Goal: Navigation & Orientation: Find specific page/section

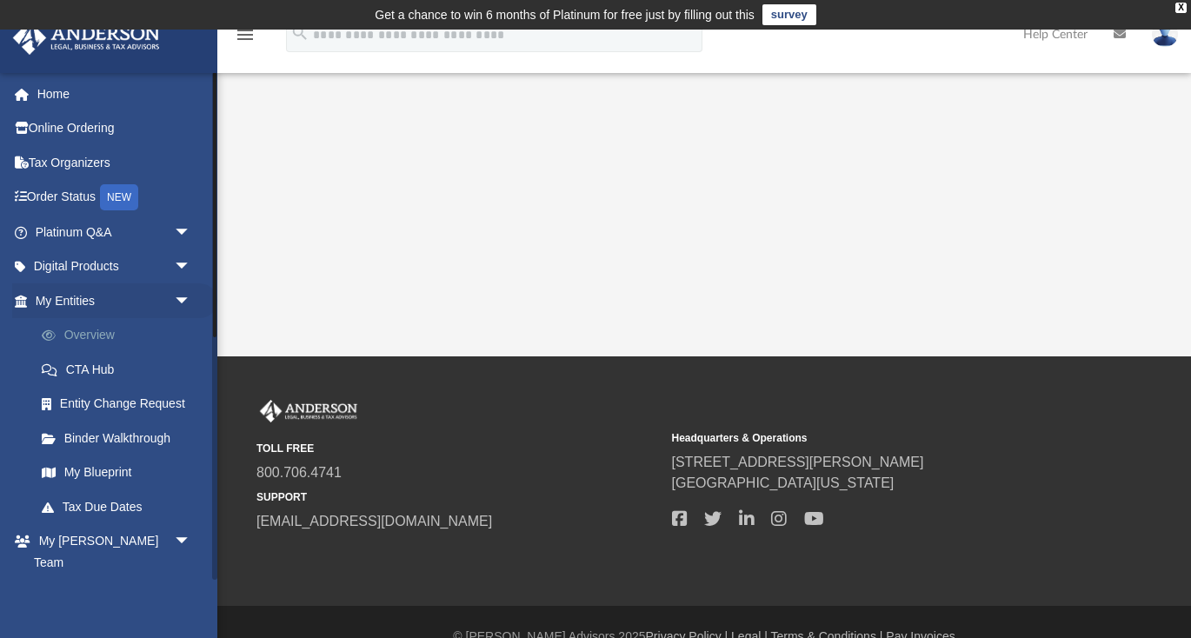
click at [90, 336] on link "Overview" at bounding box center [120, 335] width 193 height 35
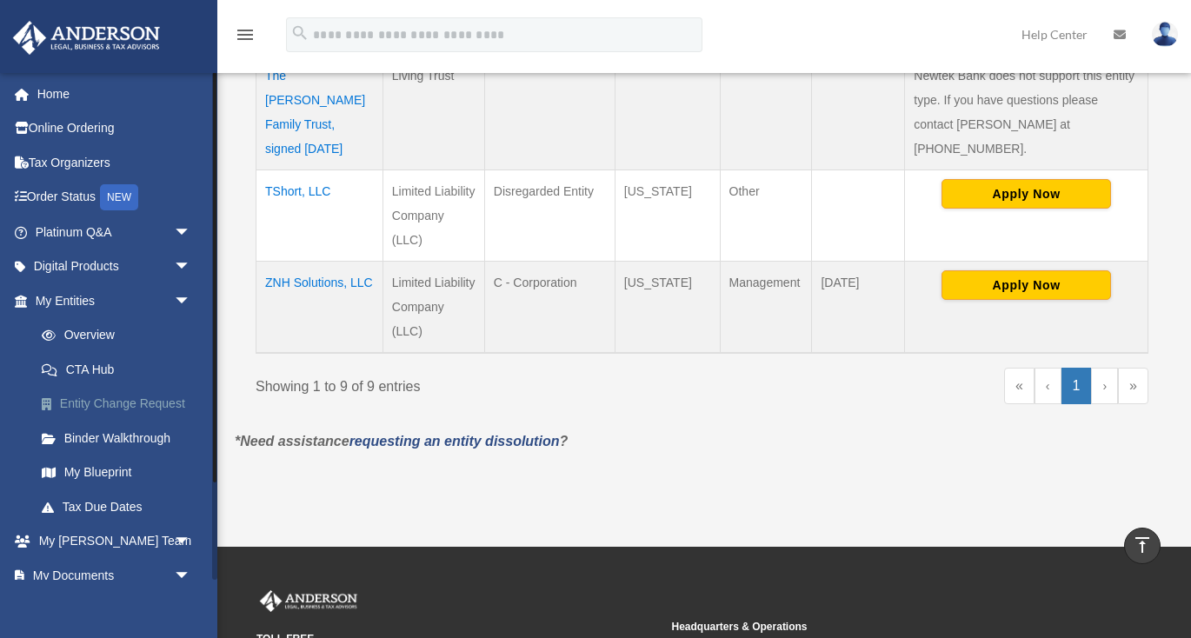
scroll to position [1035, 0]
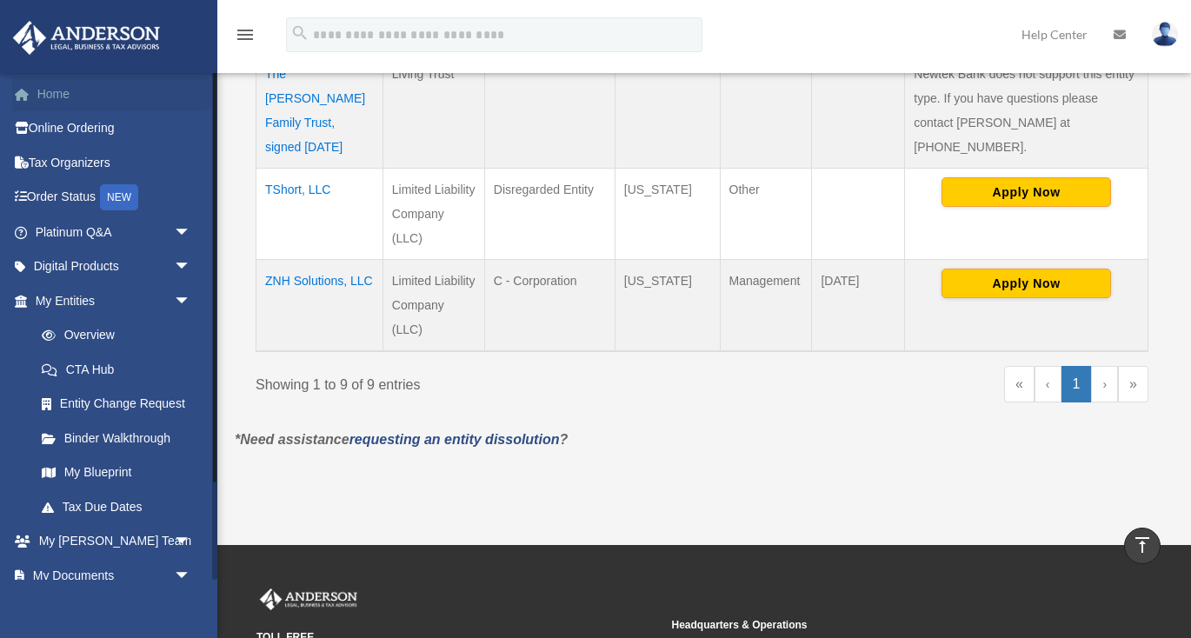
click at [60, 98] on link "Home" at bounding box center [114, 94] width 205 height 35
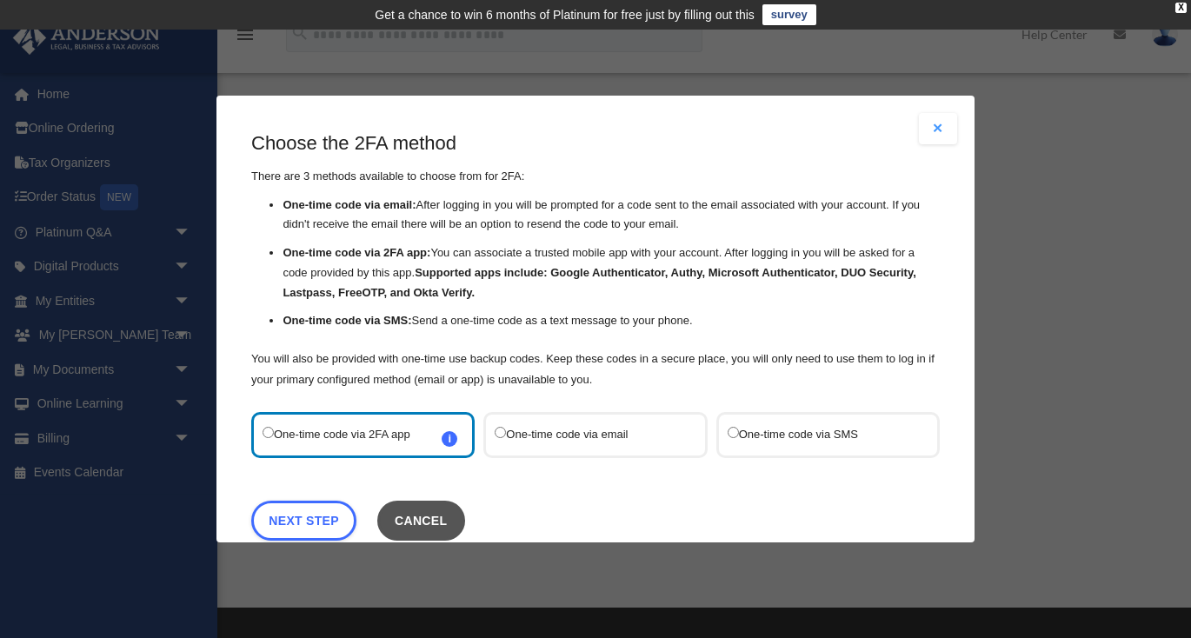
click at [418, 516] on button "Cancel" at bounding box center [421, 521] width 88 height 40
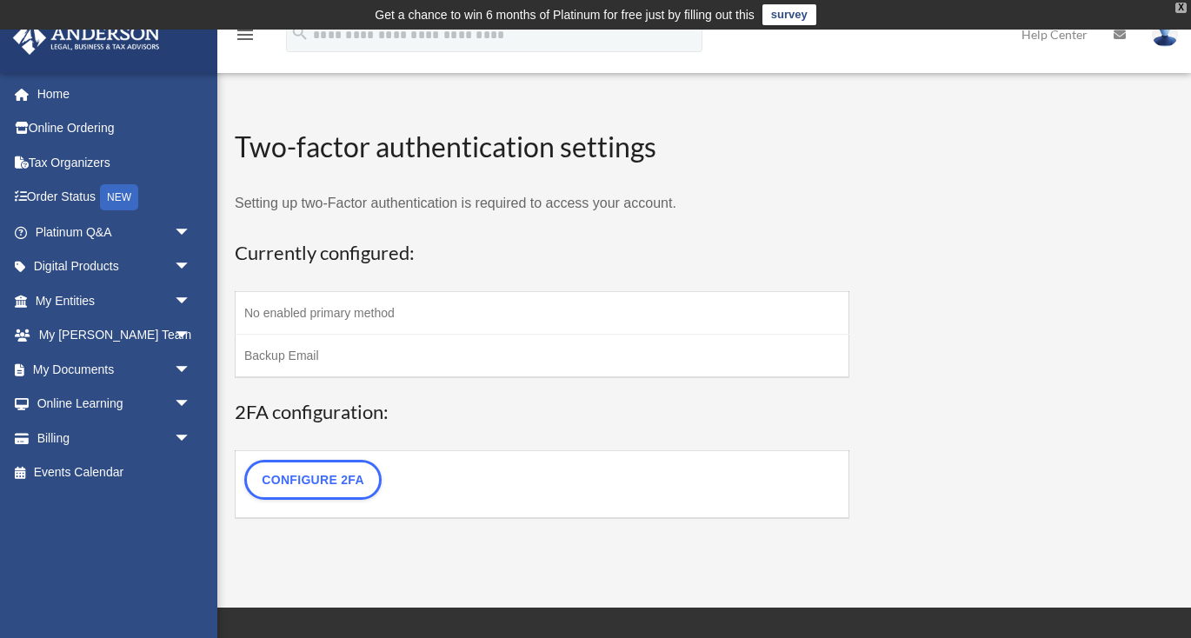
click at [1180, 9] on div "X" at bounding box center [1180, 8] width 11 height 10
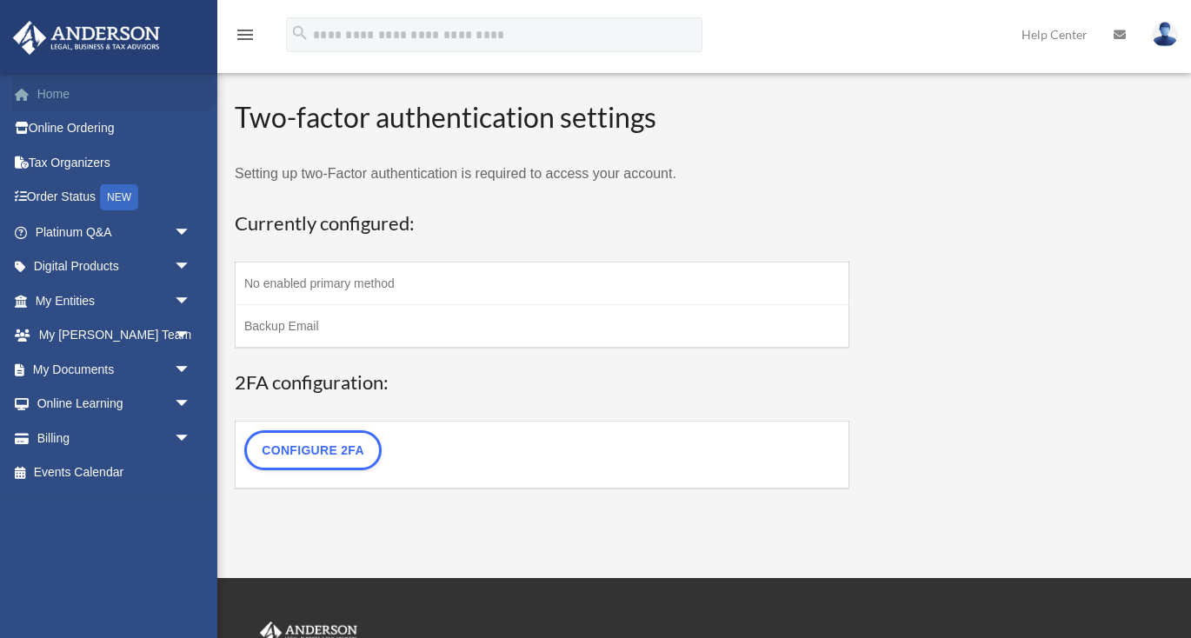
click at [48, 97] on link "Home" at bounding box center [114, 94] width 205 height 35
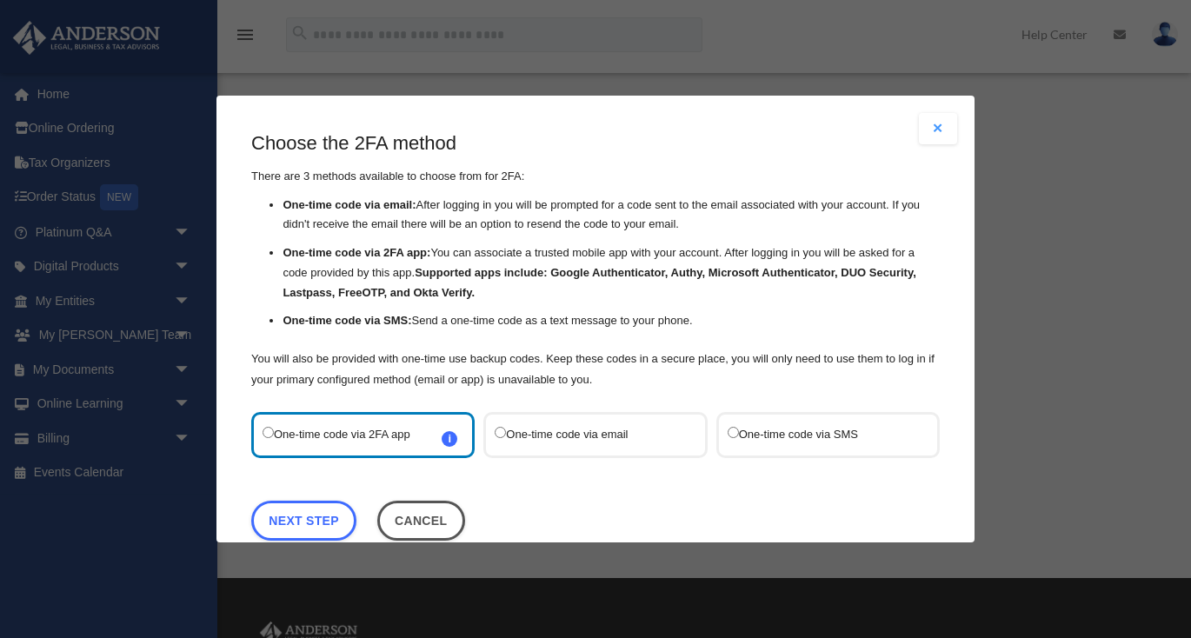
click at [942, 130] on button "Close modal" at bounding box center [938, 128] width 38 height 31
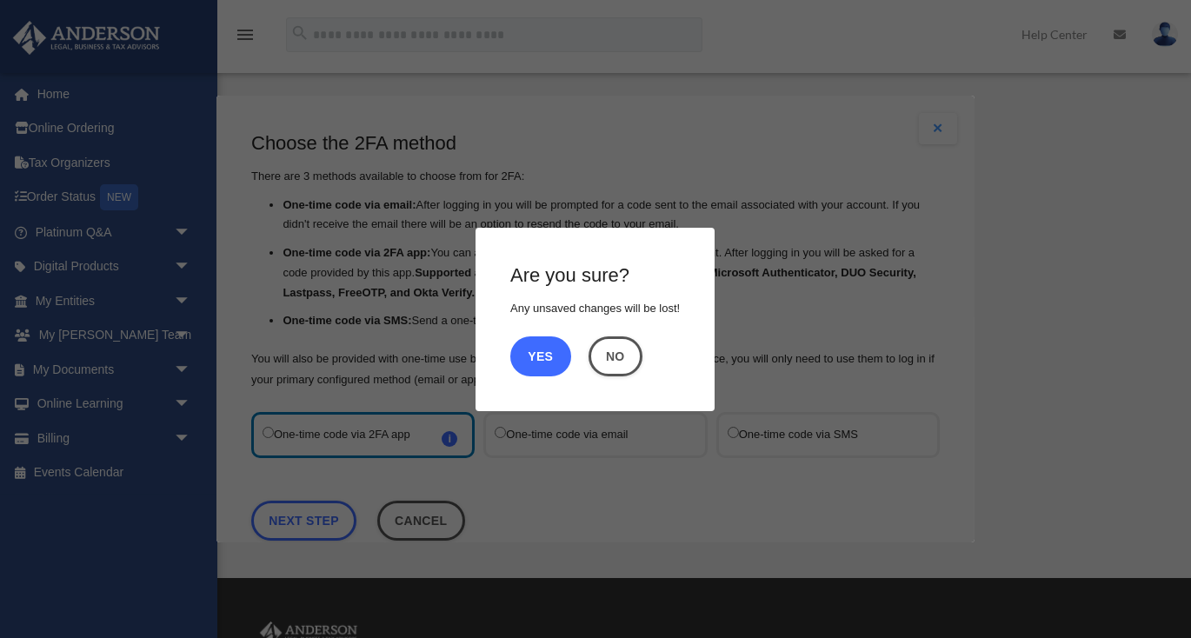
click at [555, 357] on button "Yes" at bounding box center [540, 356] width 61 height 40
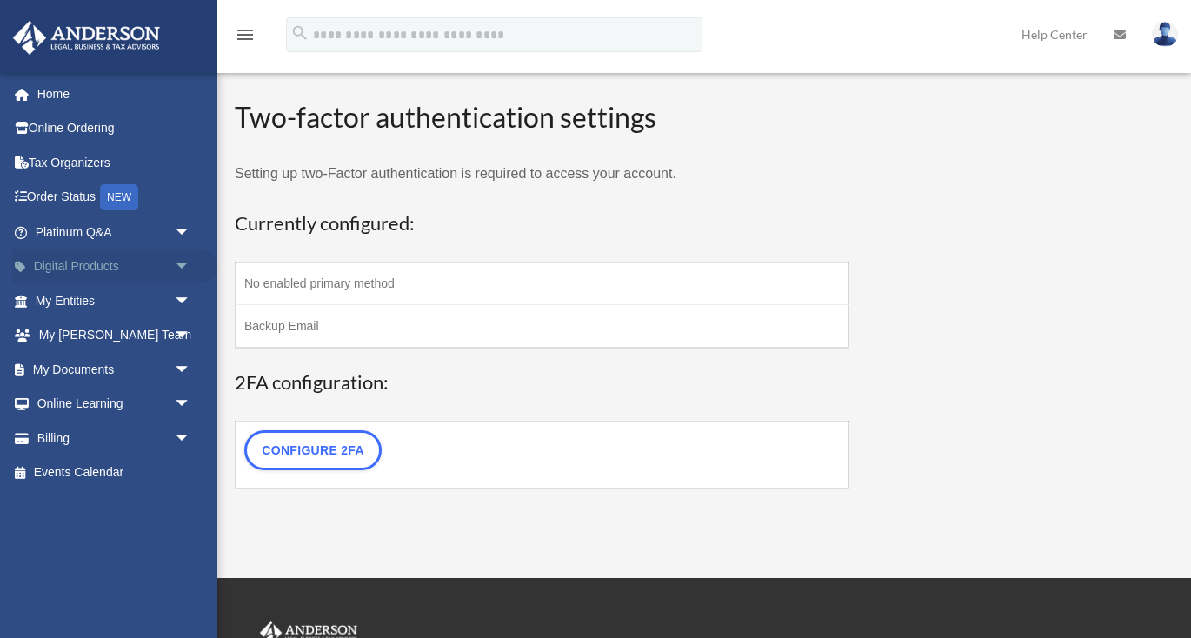
click at [185, 265] on span "arrow_drop_down" at bounding box center [191, 268] width 35 height 36
